Goal: Check status: Check status

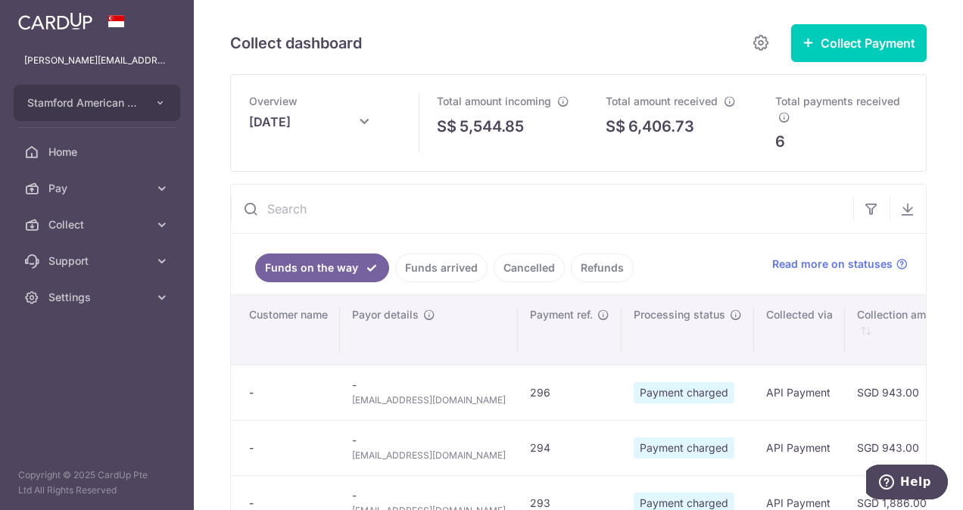
scroll to position [227, 0]
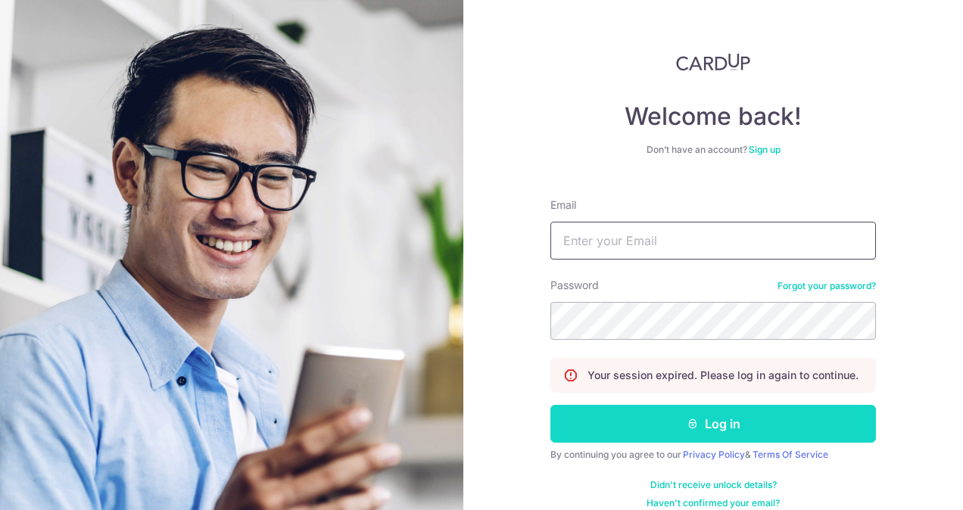
type input "[PERSON_NAME][EMAIL_ADDRESS][PERSON_NAME][DOMAIN_NAME]"
click at [686, 424] on icon "submit" at bounding box center [692, 424] width 12 height 12
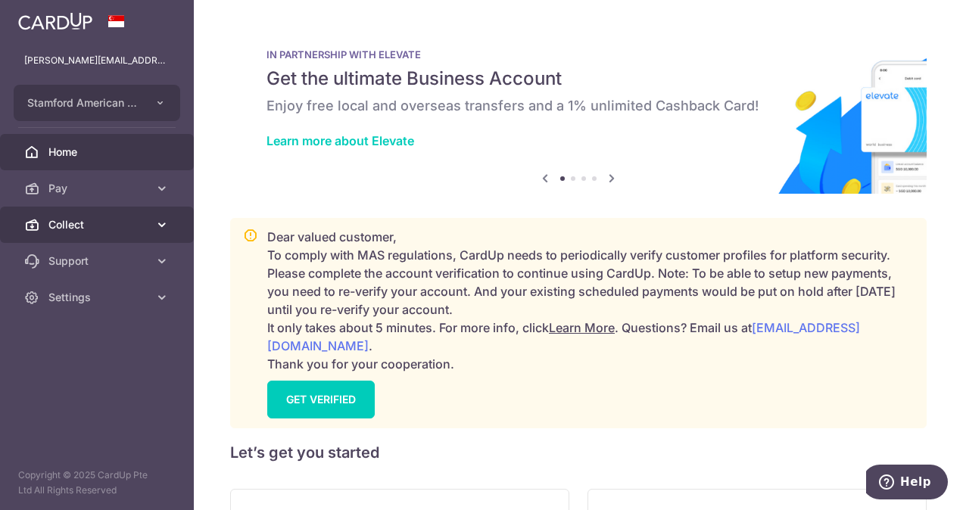
click at [117, 221] on span "Collect" at bounding box center [98, 224] width 100 height 15
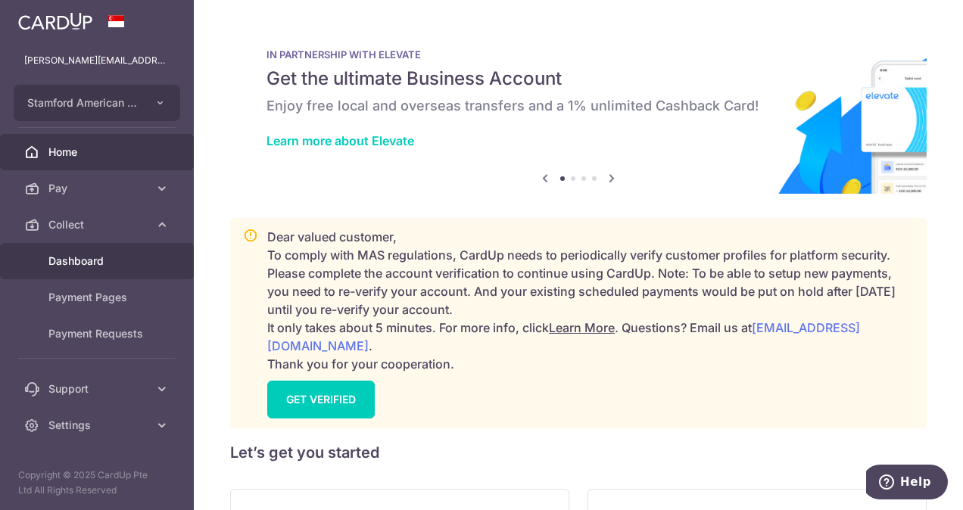
click at [109, 260] on span "Dashboard" at bounding box center [98, 261] width 100 height 15
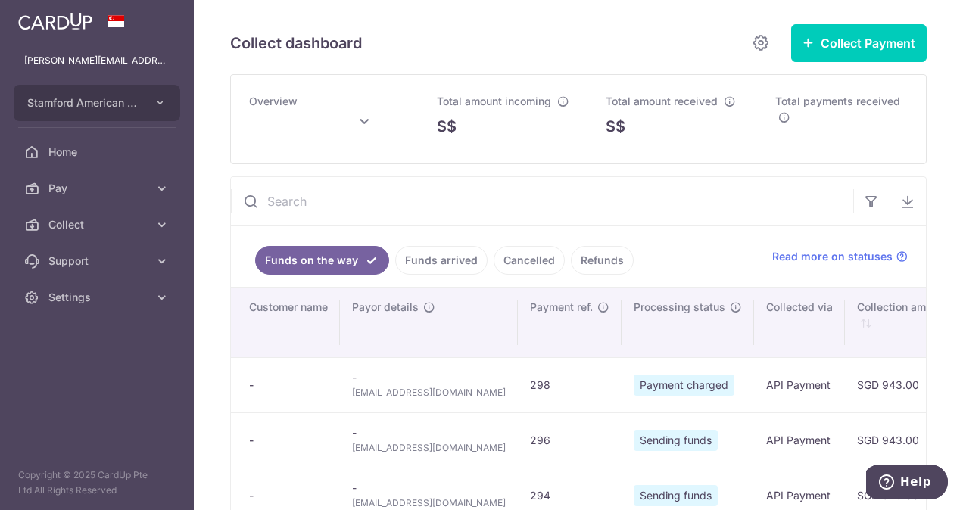
click at [445, 274] on link "Funds arrived" at bounding box center [441, 260] width 92 height 29
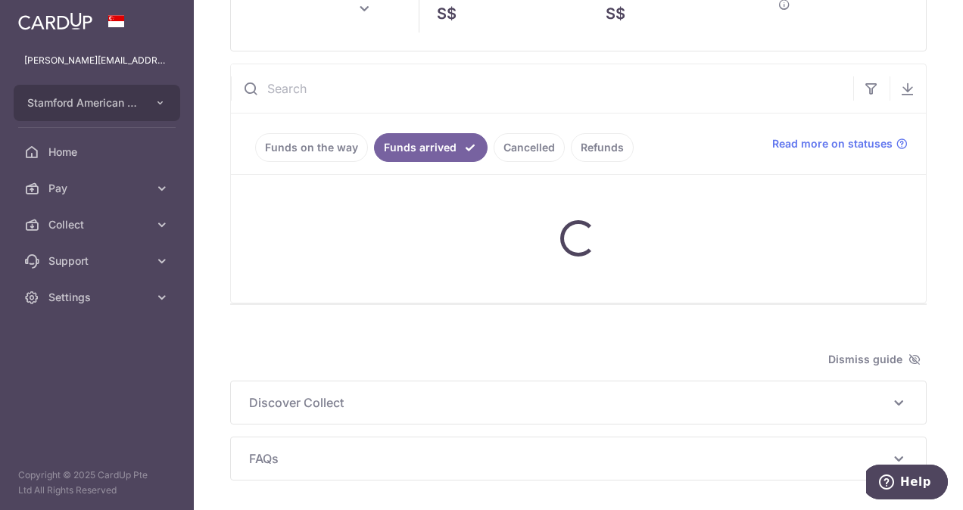
scroll to position [170, 0]
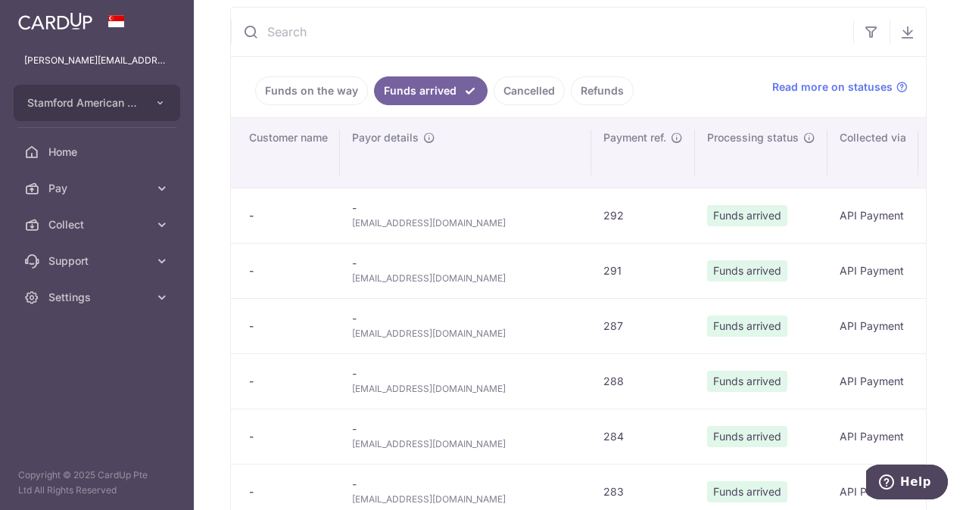
click at [324, 95] on link "Funds on the way" at bounding box center [311, 90] width 113 height 29
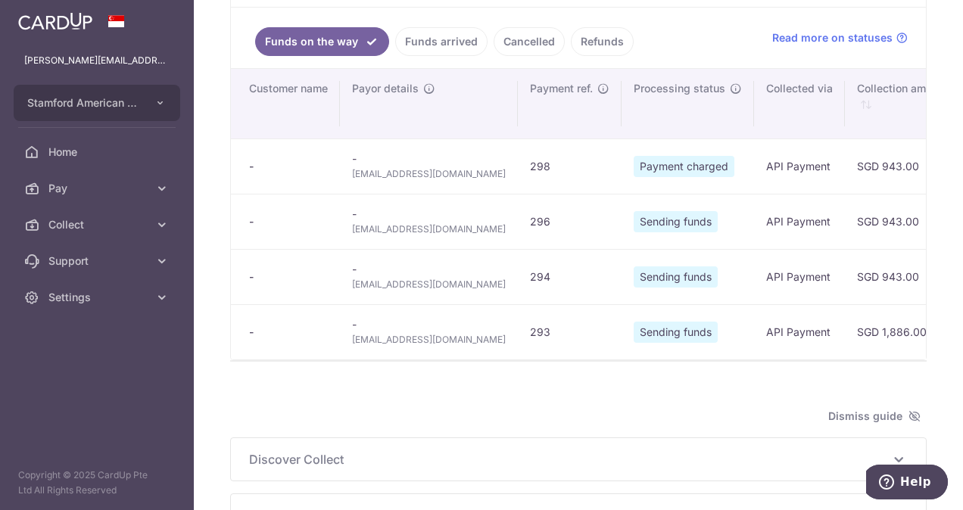
scroll to position [219, 0]
click at [418, 344] on span "rurik1107@gmail.com" at bounding box center [429, 339] width 154 height 15
type input "September 2025"
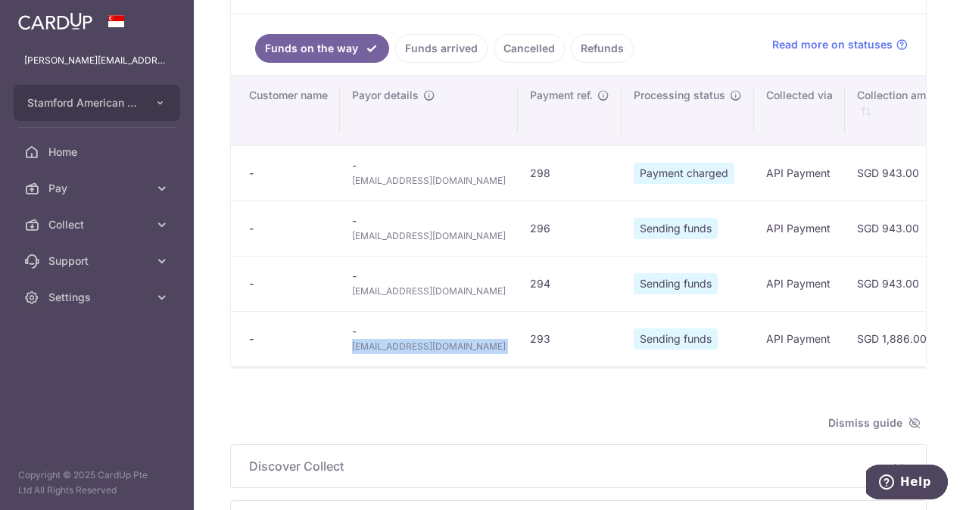
copy tr "rurik1107@gmail.com"
click at [418, 344] on span "rurik1107@gmail.com" at bounding box center [429, 346] width 154 height 15
copy tr "rurik1107@gmail.com"
click at [400, 229] on span "rahardja_k@yahoo.com" at bounding box center [429, 236] width 154 height 15
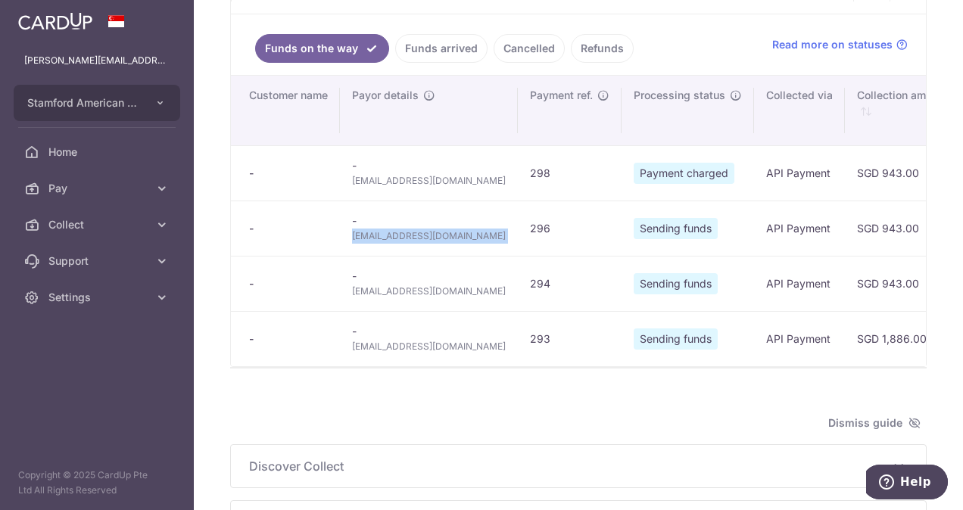
click at [400, 229] on span "rahardja_k@yahoo.com" at bounding box center [429, 236] width 154 height 15
copy tr "rahardja_k@yahoo.com"
click at [397, 289] on span "sebastien.grl@gmail.com" at bounding box center [429, 291] width 154 height 15
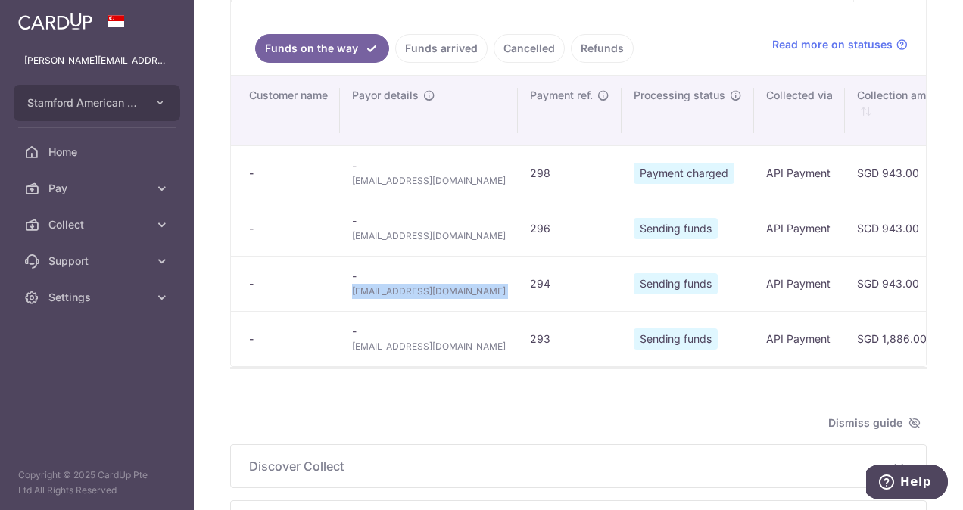
click at [397, 289] on span "sebastien.grl@gmail.com" at bounding box center [429, 291] width 154 height 15
copy tr "sebastien.grl@gmail.com"
